Goal: Find specific page/section

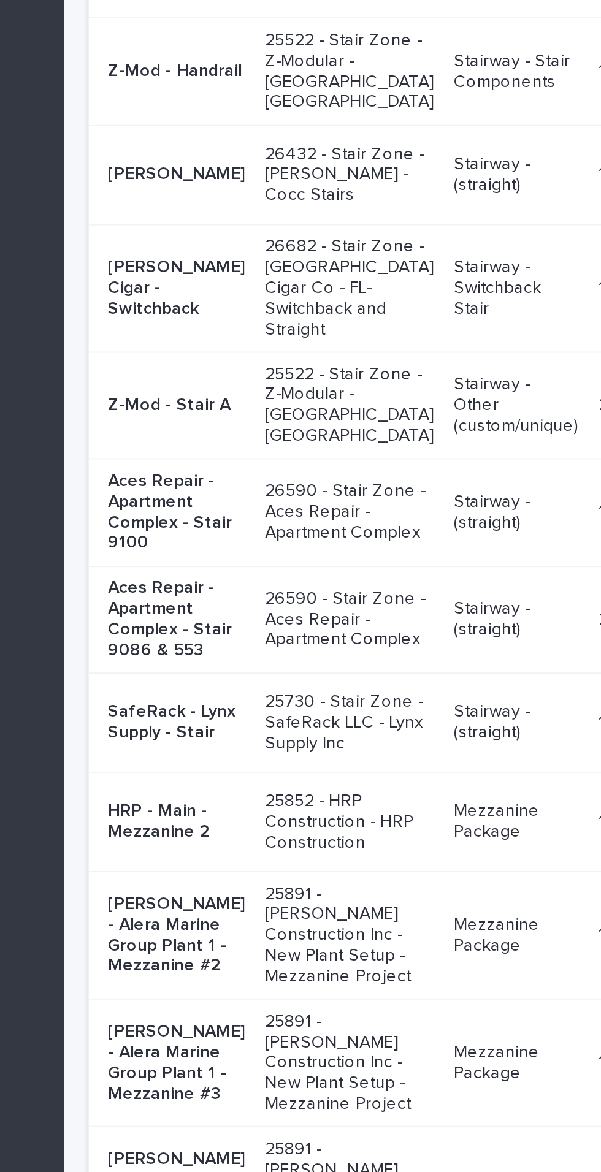
click at [253, 682] on p "Z-Mod - Stair A" at bounding box center [258, 676] width 69 height 10
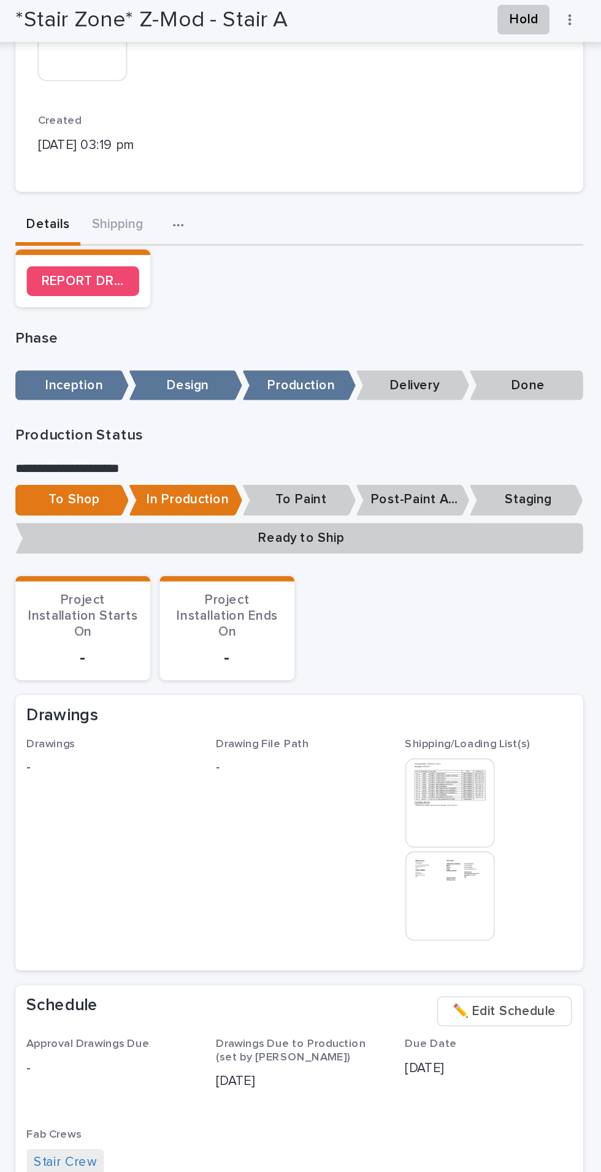
scroll to position [278, 0]
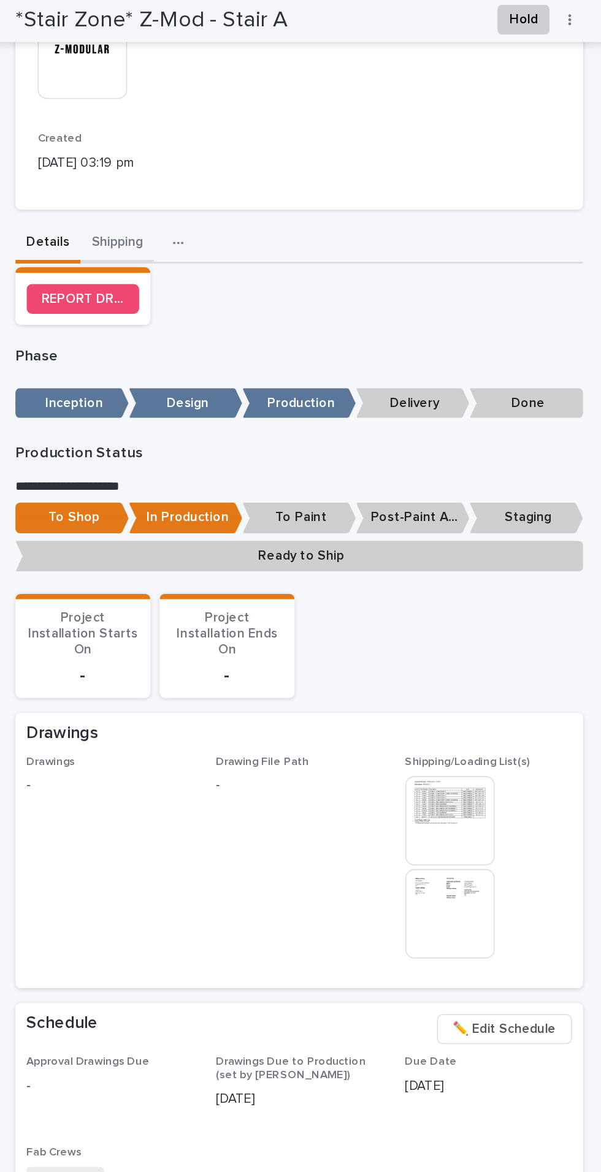
click at [271, 149] on div "**********" at bounding box center [402, 586] width 374 height 1646
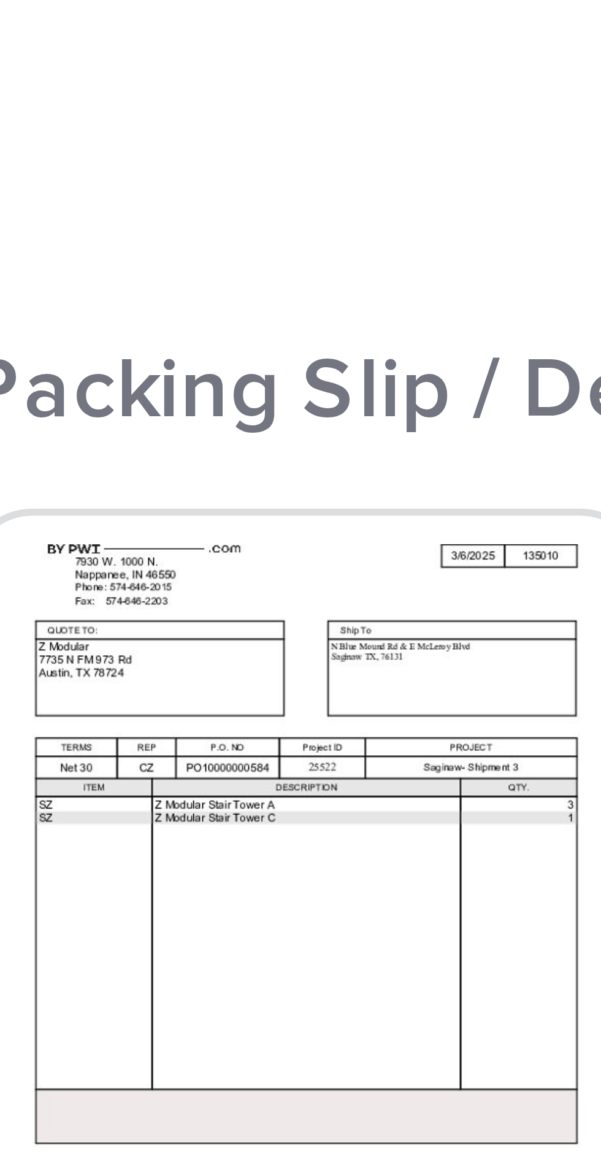
scroll to position [1, 0]
